Goal: Navigation & Orientation: Find specific page/section

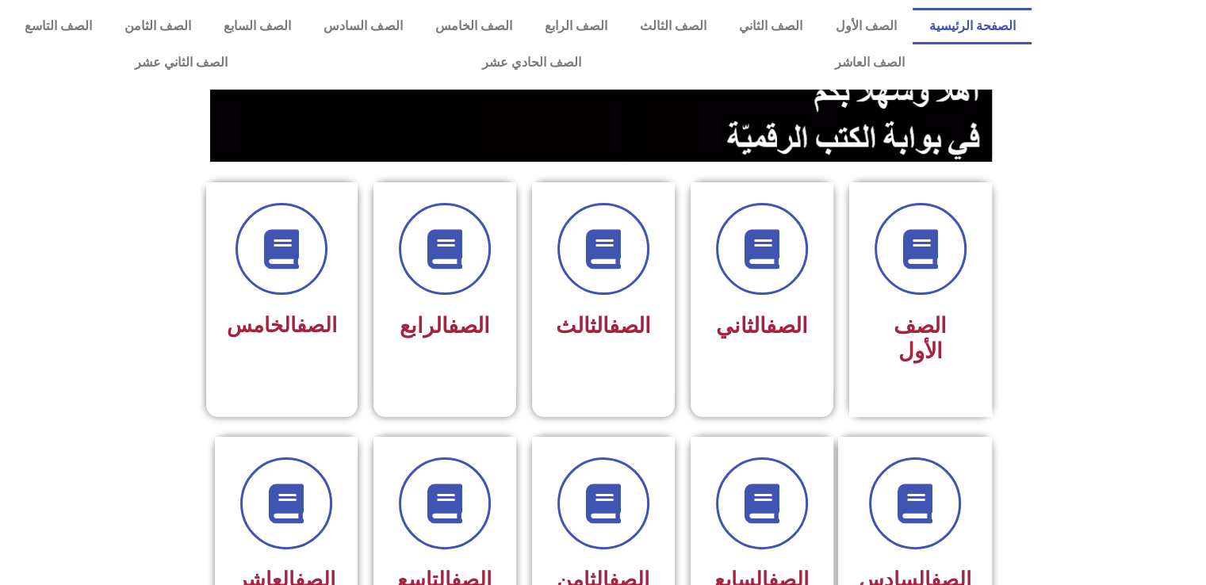
scroll to position [285, 0]
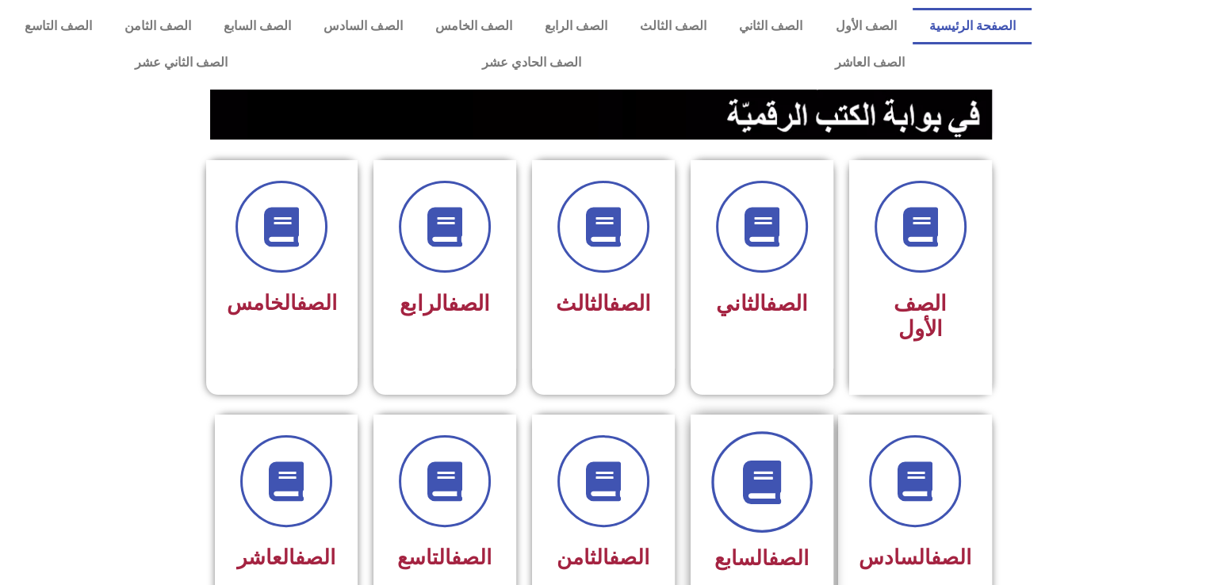
click at [782, 460] on icon at bounding box center [762, 482] width 44 height 44
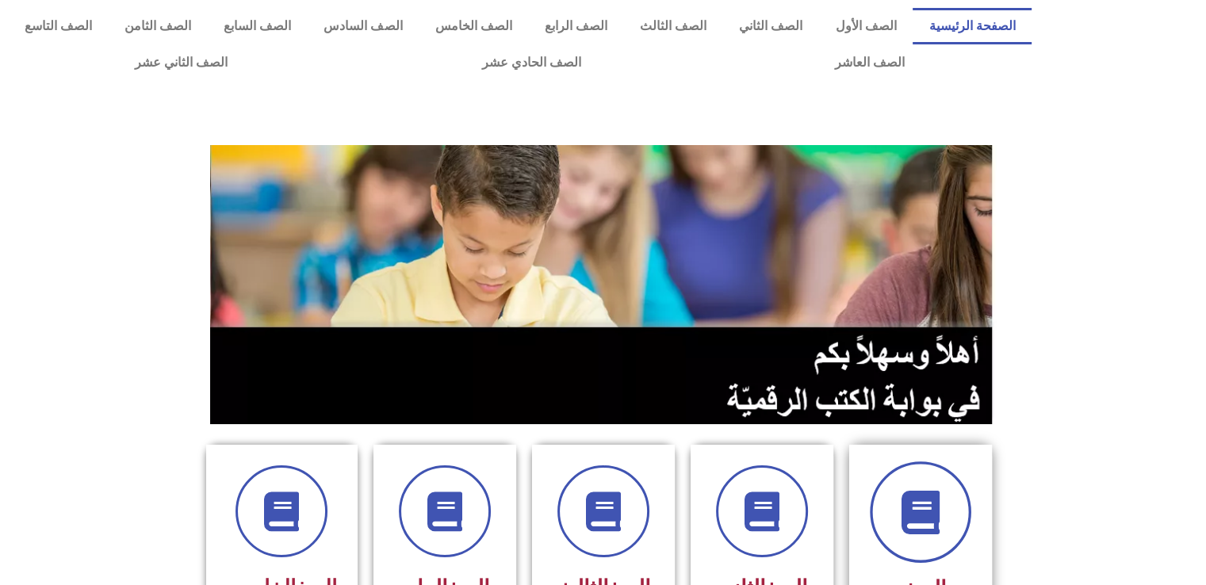
click at [939, 508] on icon at bounding box center [920, 513] width 44 height 44
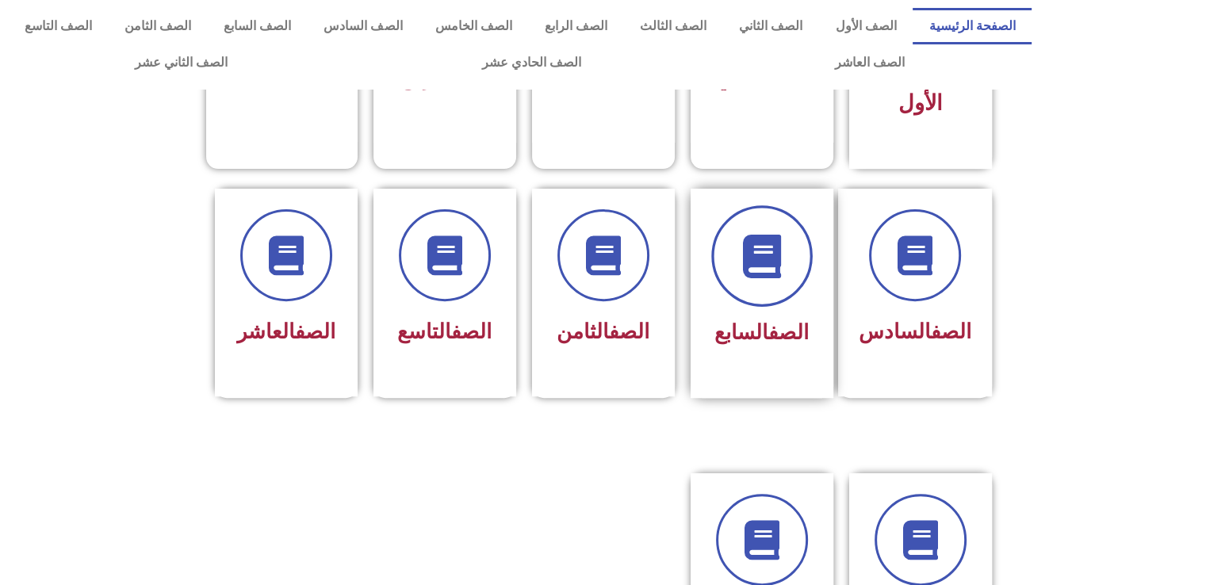
click at [758, 234] on icon at bounding box center [762, 256] width 44 height 44
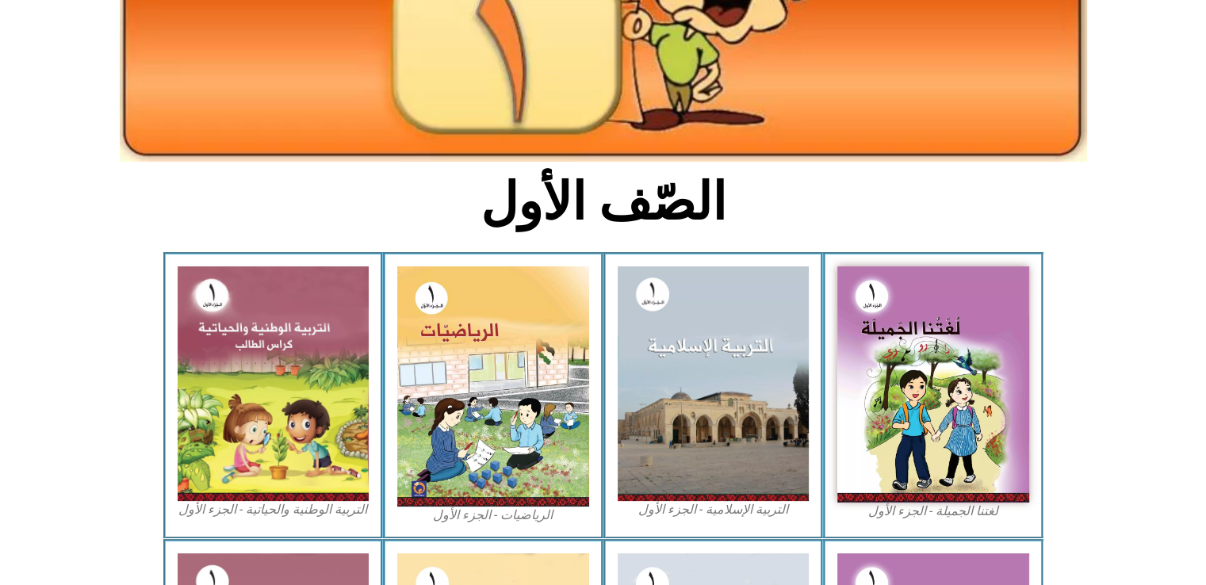
scroll to position [262, 0]
